Goal: Use online tool/utility

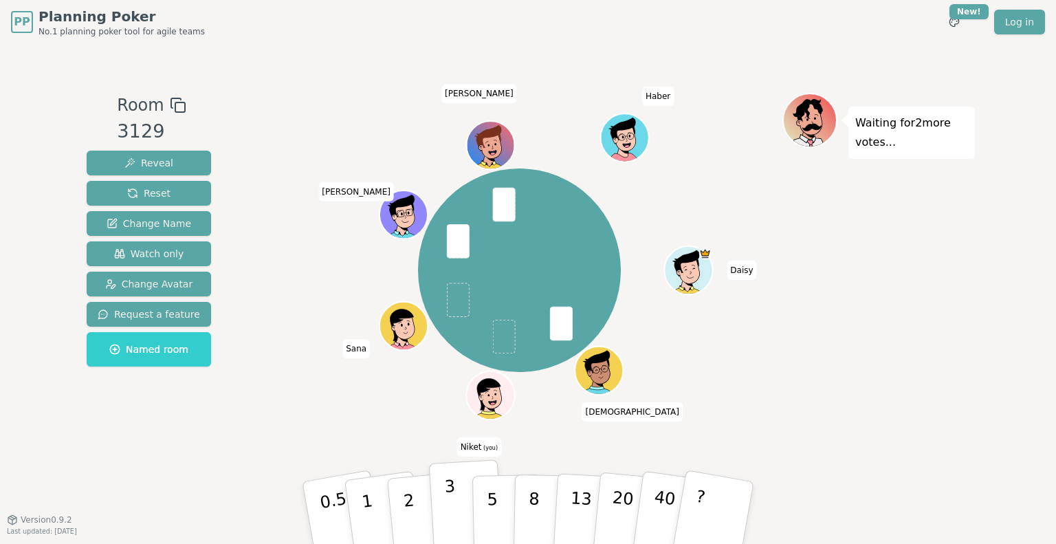
click at [453, 509] on p "3" at bounding box center [451, 513] width 15 height 75
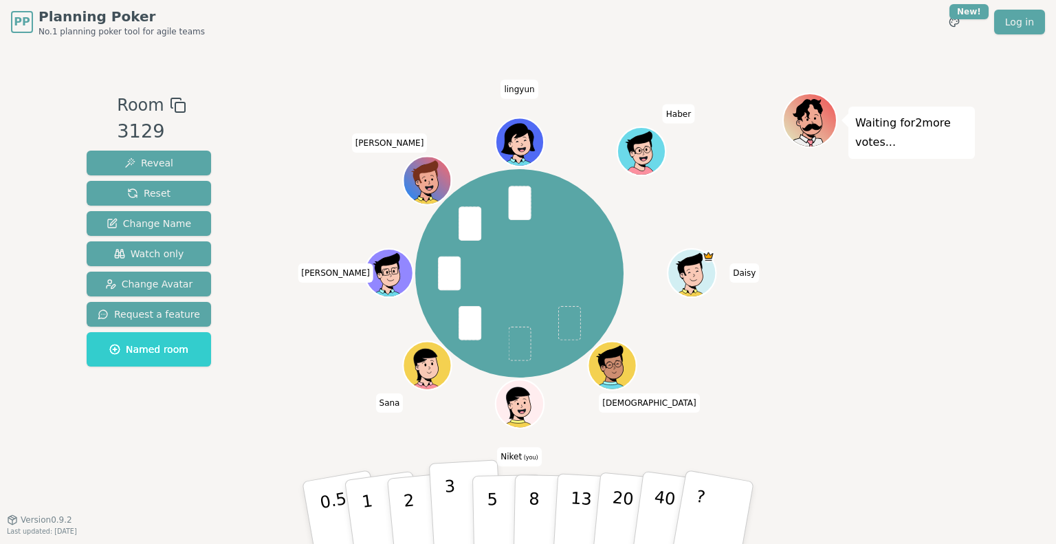
click at [446, 497] on p "3" at bounding box center [451, 513] width 15 height 75
click at [415, 507] on button "2" at bounding box center [425, 513] width 78 height 109
click at [496, 505] on button "5" at bounding box center [507, 513] width 71 height 105
click at [407, 503] on p "2" at bounding box center [411, 514] width 18 height 75
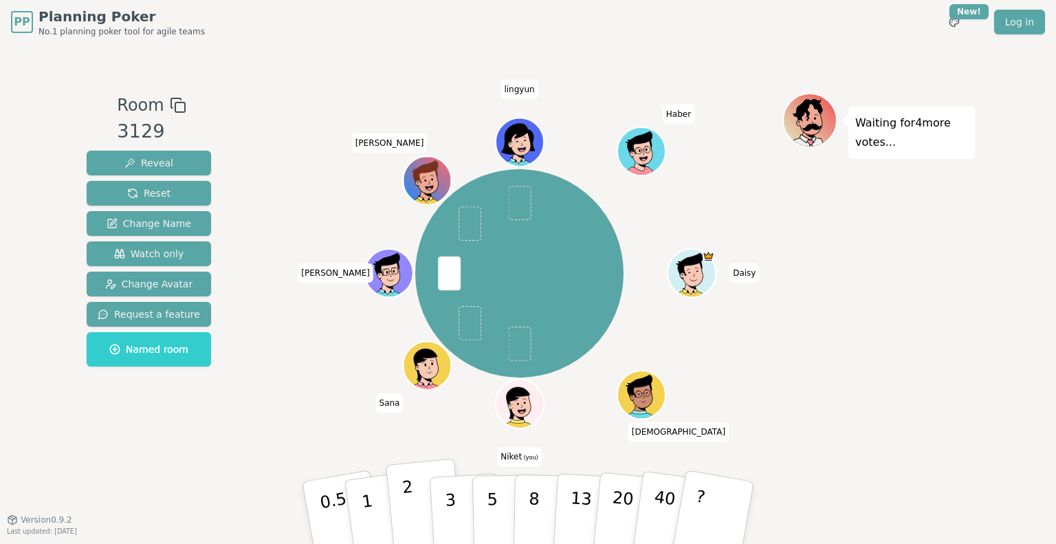
click at [416, 500] on button "2" at bounding box center [425, 513] width 78 height 109
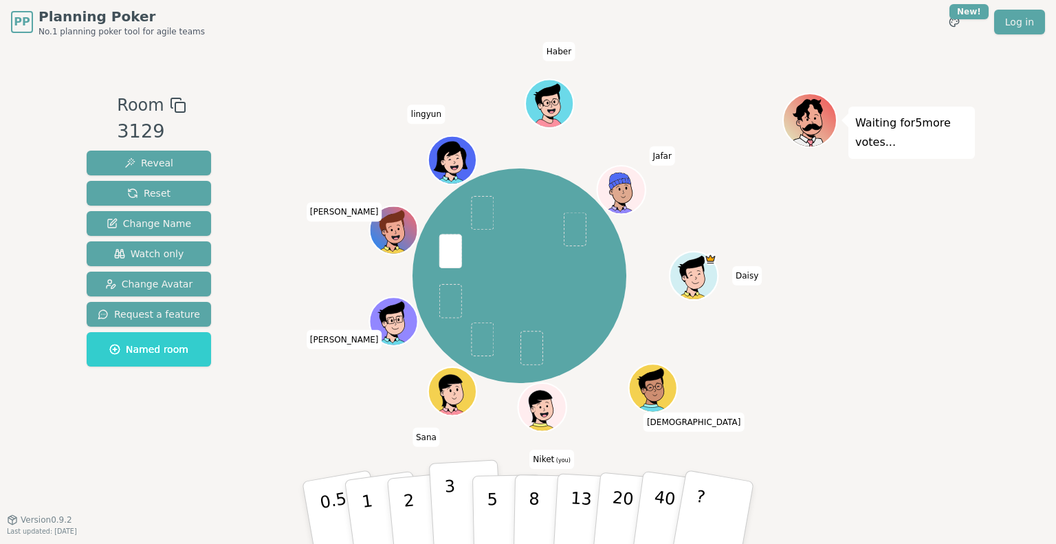
click at [450, 510] on p "3" at bounding box center [451, 513] width 15 height 75
click at [402, 511] on button "2" at bounding box center [425, 513] width 78 height 109
click at [410, 525] on p "2" at bounding box center [411, 514] width 18 height 75
click at [414, 511] on button "2" at bounding box center [425, 513] width 78 height 109
click at [459, 505] on button "3" at bounding box center [466, 512] width 75 height 107
